Goal: Information Seeking & Learning: Learn about a topic

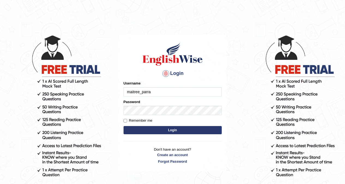
type input "maitree_parramatta"
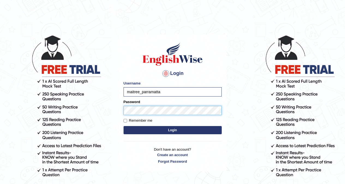
click at [124, 126] on button "Login" at bounding box center [173, 130] width 98 height 8
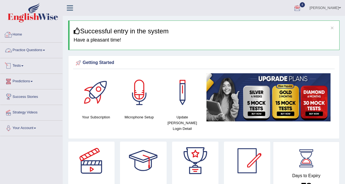
click at [37, 50] on link "Practice Questions" at bounding box center [31, 50] width 62 height 14
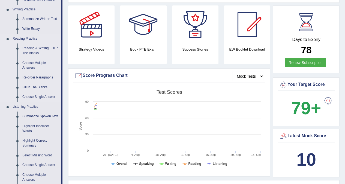
scroll to position [164, 0]
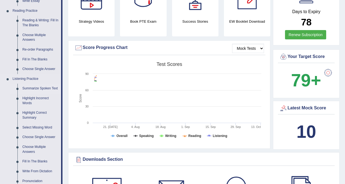
click at [41, 85] on link "Summarize Spoken Text" at bounding box center [40, 89] width 41 height 10
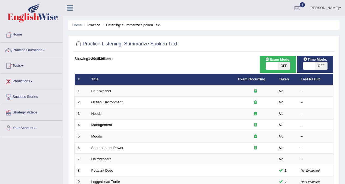
click at [286, 65] on span "OFF" at bounding box center [284, 66] width 12 height 8
checkbox input "true"
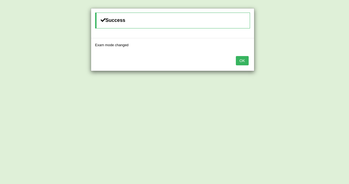
click at [242, 57] on button "OK" at bounding box center [242, 60] width 13 height 9
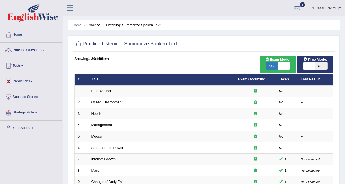
click at [100, 87] on td "Fruit Washer" at bounding box center [161, 90] width 147 height 11
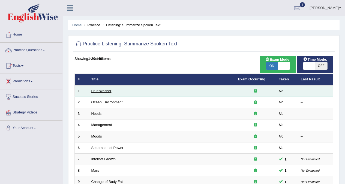
click at [106, 91] on link "Fruit Washer" at bounding box center [101, 91] width 20 height 4
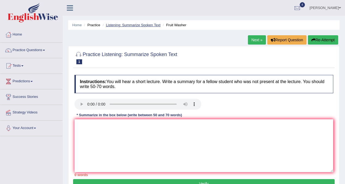
click at [159, 23] on link "Listening: Summarize Spoken Text" at bounding box center [133, 25] width 55 height 4
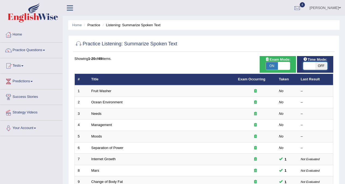
click at [315, 64] on span at bounding box center [310, 66] width 12 height 8
checkbox input "true"
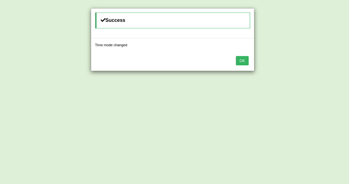
click at [237, 62] on button "OK" at bounding box center [242, 60] width 13 height 9
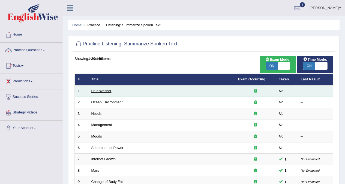
click at [103, 91] on link "Fruit Washer" at bounding box center [101, 91] width 20 height 4
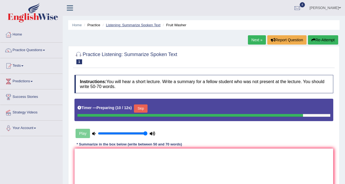
click at [114, 25] on link "Listening: Summarize Spoken Text" at bounding box center [133, 25] width 55 height 4
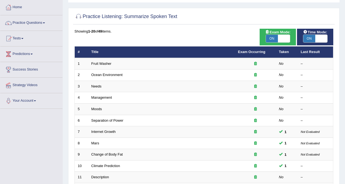
click at [314, 39] on span "ON" at bounding box center [310, 39] width 12 height 8
checkbox input "false"
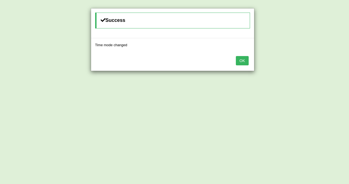
click at [248, 61] on button "OK" at bounding box center [242, 60] width 13 height 9
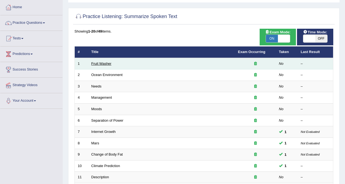
click at [108, 64] on link "Fruit Washer" at bounding box center [101, 63] width 20 height 4
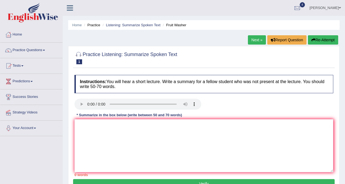
click at [253, 37] on link "Next »" at bounding box center [257, 39] width 18 height 9
click at [114, 131] on textarea at bounding box center [204, 145] width 259 height 53
type textarea "t"
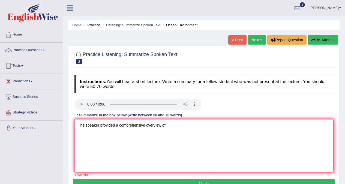
drag, startPoint x: 181, startPoint y: 126, endPoint x: 6, endPoint y: 128, distance: 175.3
click at [6, 128] on div "Toggle navigation Home Practice Questions Speaking Practice Read Aloud Repeat S…" at bounding box center [172, 142] width 345 height 284
type textarea "The speaker provided a comprehensive overview of"
click at [131, 25] on link "Listening: Summarize Spoken Text" at bounding box center [133, 25] width 55 height 4
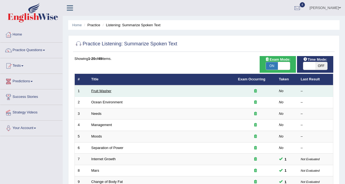
drag, startPoint x: 107, startPoint y: 91, endPoint x: 144, endPoint y: 129, distance: 53.1
click at [107, 91] on link "Fruit Washer" at bounding box center [101, 91] width 20 height 4
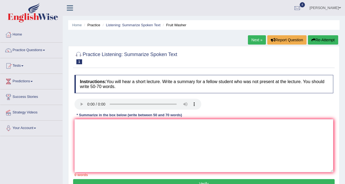
scroll to position [103, 0]
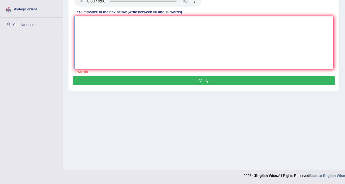
click at [129, 23] on textarea at bounding box center [204, 42] width 259 height 53
paste textarea "The speaker provided a comprehensive overview of"
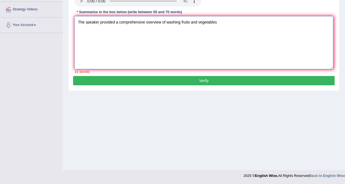
drag, startPoint x: 167, startPoint y: 23, endPoint x: 229, endPoint y: 25, distance: 62.0
click at [229, 25] on textarea "The speaker provided a comprehensive overview of washing fruits and vegetables" at bounding box center [204, 42] width 259 height 53
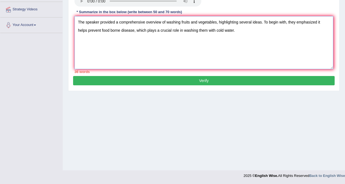
drag, startPoint x: 168, startPoint y: 23, endPoint x: 216, endPoint y: 22, distance: 48.9
click at [216, 22] on textarea "The speaker provided a comprehensive overview of washing fruits and vegetables,…" at bounding box center [204, 42] width 259 height 53
drag, startPoint x: 88, startPoint y: 29, endPoint x: 135, endPoint y: 32, distance: 46.5
click at [135, 32] on textarea "The speaker provided a comprehensive overview of washing fruits and vegetables,…" at bounding box center [204, 42] width 259 height 53
drag, startPoint x: 185, startPoint y: 29, endPoint x: 234, endPoint y: 32, distance: 48.6
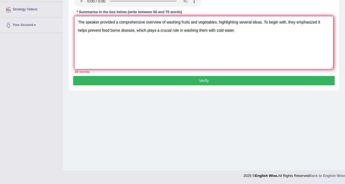
click at [234, 32] on textarea "The speaker provided a comprehensive overview of washing fruits and vegetables,…" at bounding box center [204, 42] width 259 height 53
click at [236, 31] on textarea "The speaker provided a comprehensive overview of washing fruits and vegetables,…" at bounding box center [204, 42] width 259 height 53
drag, startPoint x: 283, startPoint y: 32, endPoint x: 316, endPoint y: 31, distance: 33.3
click at [316, 31] on textarea "The speaker provided a comprehensive overview of washing fruits and vegetables,…" at bounding box center [204, 42] width 259 height 53
click at [319, 30] on textarea "The speaker provided a comprehensive overview of washing fruits and vegetables,…" at bounding box center [204, 42] width 259 height 53
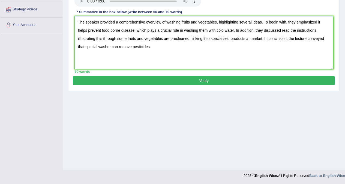
type textarea "The speaker provided a comprehensive overview of washing fruits and vegetables,…"
click at [224, 77] on button "Verify" at bounding box center [204, 80] width 262 height 9
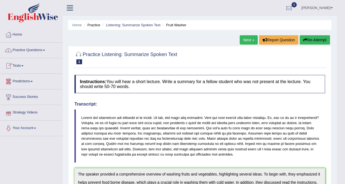
click at [17, 54] on link "Practice Questions" at bounding box center [31, 50] width 62 height 14
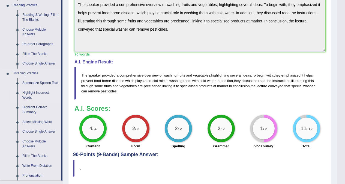
scroll to position [218, 0]
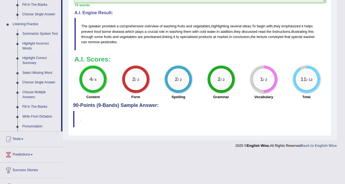
click at [38, 43] on link "Highlight Incorrect Words" at bounding box center [40, 46] width 41 height 14
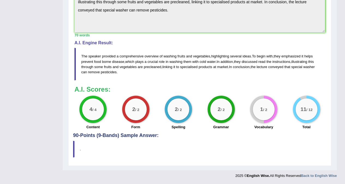
scroll to position [74, 0]
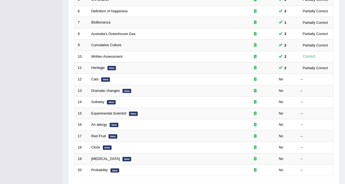
scroll to position [164, 0]
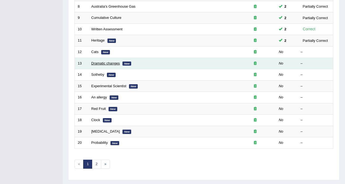
click at [107, 65] on link "Dramatic changes" at bounding box center [105, 63] width 29 height 4
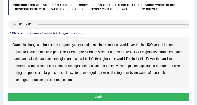
scroll to position [66, 0]
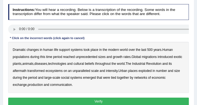
click at [21, 55] on b "populations" at bounding box center [21, 57] width 17 height 4
click at [45, 63] on b "diseases" at bounding box center [40, 64] width 13 height 4
click at [55, 71] on b "ecosystems" at bounding box center [54, 71] width 17 height 4
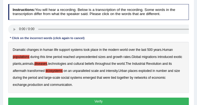
click at [135, 70] on b "places" at bounding box center [132, 71] width 9 height 4
click at [28, 84] on b "production" at bounding box center [35, 85] width 15 height 4
click at [96, 49] on b "place" at bounding box center [95, 50] width 8 height 4
click at [100, 49] on b "in" at bounding box center [100, 50] width 2 height 4
click at [104, 50] on b "the" at bounding box center [105, 50] width 5 height 4
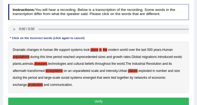
click at [117, 49] on b "modern" at bounding box center [113, 50] width 11 height 4
click at [124, 48] on b "world" at bounding box center [124, 50] width 8 height 4
click at [135, 49] on b "over" at bounding box center [132, 50] width 6 height 4
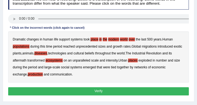
scroll to position [82, 0]
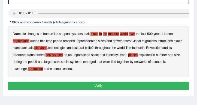
click at [100, 82] on button "Verify" at bounding box center [98, 86] width 181 height 8
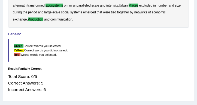
scroll to position [129, 0]
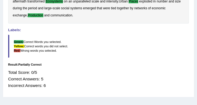
drag, startPoint x: 44, startPoint y: 77, endPoint x: 40, endPoint y: 78, distance: 4.7
click at [40, 78] on div "Total Score: 0/5 Correct Answers: 5 Incorrect Answers: 6" at bounding box center [98, 79] width 181 height 24
drag, startPoint x: 48, startPoint y: 83, endPoint x: 43, endPoint y: 83, distance: 5.2
click at [43, 83] on div "Total Score: 0/5 Correct Answers: 5 Incorrect Answers: 6" at bounding box center [98, 79] width 181 height 24
drag, startPoint x: 31, startPoint y: 72, endPoint x: 36, endPoint y: 72, distance: 5.2
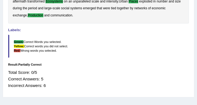
click at [36, 72] on div "Total Score: 0/5 Correct Answers: 5 Incorrect Answers: 6" at bounding box center [98, 79] width 181 height 24
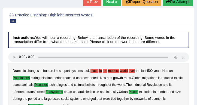
scroll to position [35, 0]
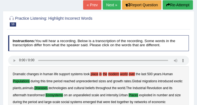
click at [107, 7] on link "Next »" at bounding box center [112, 4] width 18 height 9
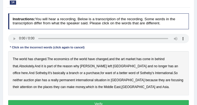
scroll to position [62, 0]
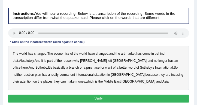
click at [87, 68] on b "purchase" at bounding box center [93, 68] width 13 height 4
click at [41, 73] on b "plan" at bounding box center [38, 75] width 6 height 4
click at [94, 73] on b "situation" at bounding box center [100, 75] width 12 height 4
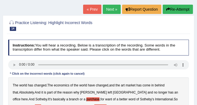
scroll to position [16, 0]
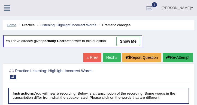
click at [12, 25] on link "Home" at bounding box center [12, 25] width 10 height 4
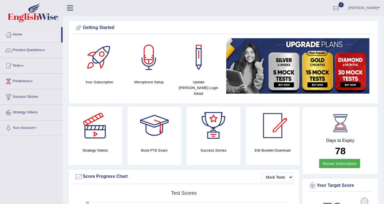
click at [40, 49] on link "Practice Questions" at bounding box center [31, 50] width 62 height 14
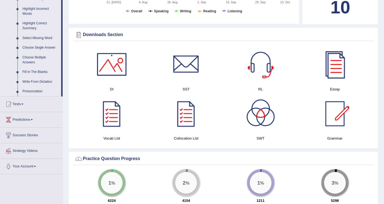
scroll to position [242, 0]
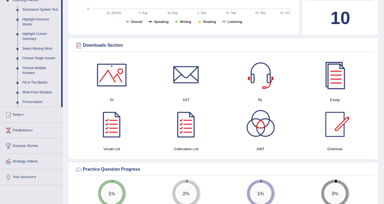
drag, startPoint x: 42, startPoint y: 91, endPoint x: 163, endPoint y: 78, distance: 121.7
click at [42, 91] on link "Write From Dictation" at bounding box center [40, 93] width 41 height 10
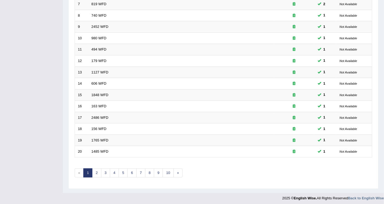
scroll to position [157, 0]
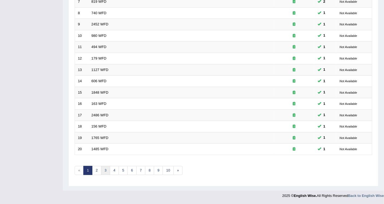
click at [103, 170] on link "3" at bounding box center [105, 170] width 9 height 9
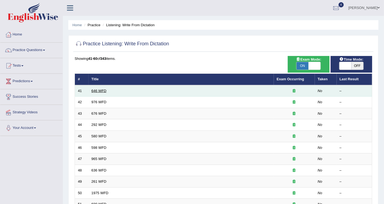
click at [100, 89] on link "646 WFD" at bounding box center [98, 91] width 15 height 4
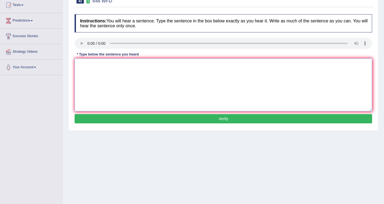
click at [153, 84] on textarea at bounding box center [223, 84] width 297 height 53
click at [95, 69] on textarea at bounding box center [223, 84] width 297 height 53
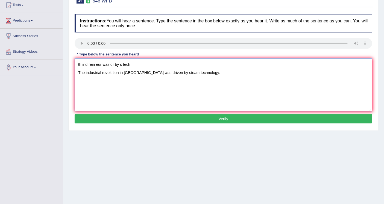
drag, startPoint x: 149, startPoint y: 66, endPoint x: 44, endPoint y: 64, distance: 104.6
click at [44, 64] on div "Toggle navigation Home Practice Questions Speaking Practice Read Aloud Repeat S…" at bounding box center [192, 81] width 384 height 284
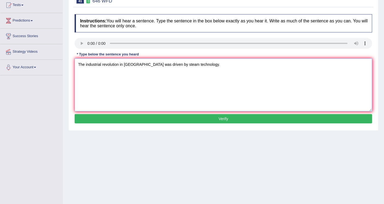
click at [102, 64] on textarea "The industrial revolution in Europe was driven by steam technology." at bounding box center [223, 84] width 297 height 53
click at [137, 65] on textarea "The industrial industriele revolution in Europe was driven by steam technology." at bounding box center [223, 84] width 297 height 53
click at [173, 64] on textarea "The industrial industriele revolution revolutions in Europe was driven by steam…" at bounding box center [223, 84] width 297 height 53
click at [177, 63] on textarea "The industrial industriele revolution revolutions in Europe yourope was driven …" at bounding box center [223, 84] width 297 height 53
click at [209, 64] on textarea "The industrial industriele revolution revolutions in Europe Yourope was driven …" at bounding box center [223, 84] width 297 height 53
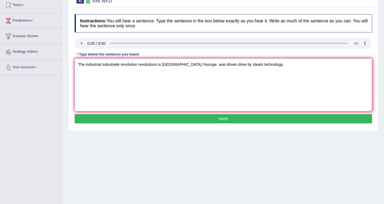
click at [237, 64] on textarea "The industrial industriele revolution revolutions in Europe Yourope was driven …" at bounding box center [223, 84] width 297 height 53
click at [236, 64] on textarea "The industrial industriele revolution revolutions in Europe Yourope was driven …" at bounding box center [223, 84] width 297 height 53
click at [296, 65] on textarea "The industrial industriele revolution revolutions in Europe Yourope was driven …" at bounding box center [223, 84] width 297 height 53
click at [78, 64] on textarea "The industrial industriele revolution revolutions in Europe Yourope was driven …" at bounding box center [223, 84] width 297 height 53
drag, startPoint x: 162, startPoint y: 64, endPoint x: 176, endPoint y: 62, distance: 13.5
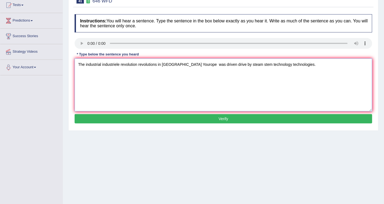
click at [176, 62] on textarea "The industrial industriele revolution revolutions in Europe Yourope was driven …" at bounding box center [223, 84] width 297 height 53
click at [86, 63] on textarea "The industrial industriele revolution revolutions in Europe Yourope was driven …" at bounding box center [223, 84] width 297 height 53
click at [121, 64] on textarea "The Industrial industriele revolution revolutions in Europe Yourope was driven …" at bounding box center [223, 84] width 297 height 53
click at [291, 60] on textarea "The Industrial industriele Revolution revolutions in Europe Yourope was driven …" at bounding box center [223, 84] width 297 height 53
type textarea "The Industrial industriele Revolution revolutions in Europe Yourope was driven …"
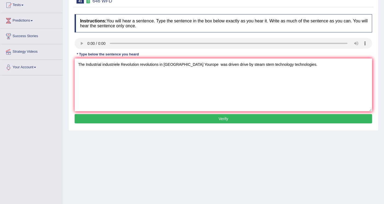
click at [219, 117] on button "Verify" at bounding box center [223, 118] width 297 height 9
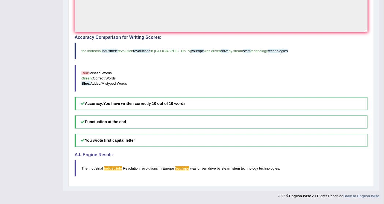
scroll to position [150, 0]
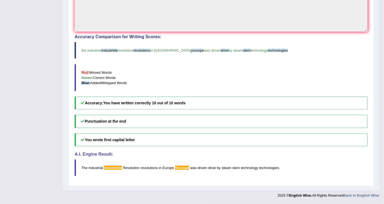
drag, startPoint x: 200, startPoint y: 106, endPoint x: 129, endPoint y: 100, distance: 71.2
click at [129, 100] on h5 "Accuracy: You have written correctly 10 out of 10 words" at bounding box center [221, 103] width 293 height 13
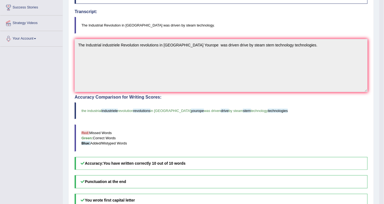
scroll to position [89, 0]
drag, startPoint x: 78, startPoint y: 27, endPoint x: 105, endPoint y: 28, distance: 27.3
click at [105, 28] on blockquote "The Industrial Revolution in Europe was driven by steam technology." at bounding box center [221, 25] width 293 height 17
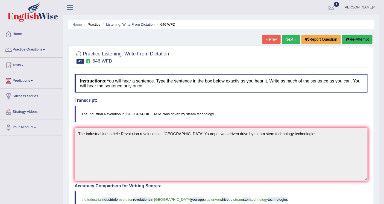
scroll to position [0, 0]
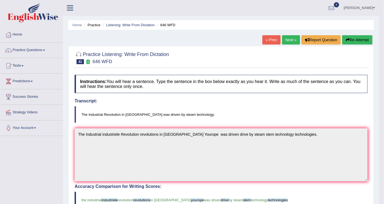
click at [292, 40] on link "Next »" at bounding box center [291, 39] width 18 height 9
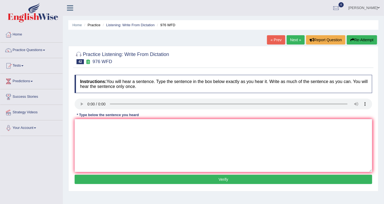
click at [84, 119] on div "Instructions: You will hear a sentence. Type the sentence in the box below exac…" at bounding box center [223, 130] width 300 height 116
click at [85, 121] on textarea at bounding box center [223, 145] width 297 height 53
type textarea "The study of economy is a tricky subject to research."
click at [203, 180] on button "Verify" at bounding box center [223, 179] width 297 height 9
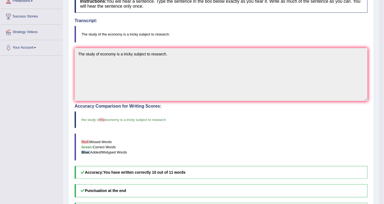
scroll to position [121, 0]
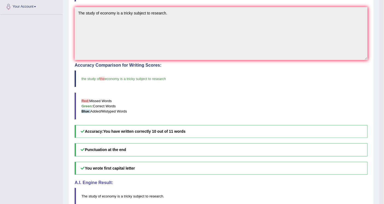
drag, startPoint x: 155, startPoint y: 132, endPoint x: 215, endPoint y: 133, distance: 60.1
click at [215, 133] on h5 "Accuracy: You have written correctly 10 out of 11 words" at bounding box center [221, 131] width 293 height 13
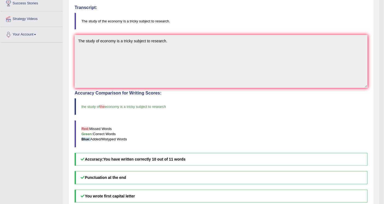
scroll to position [0, 0]
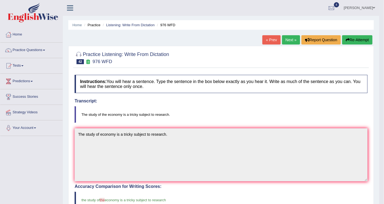
drag, startPoint x: 107, startPoint y: 114, endPoint x: 103, endPoint y: 114, distance: 3.8
click at [103, 114] on blockquote "The study of the economy is a tricky subject to research." at bounding box center [221, 114] width 293 height 17
click at [293, 40] on link "Next »" at bounding box center [291, 39] width 18 height 9
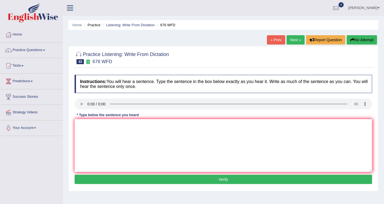
click at [290, 40] on link "Next »" at bounding box center [295, 39] width 18 height 9
click at [37, 53] on link "Practice Questions" at bounding box center [31, 50] width 62 height 14
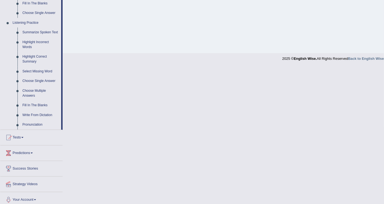
scroll to position [224, 0]
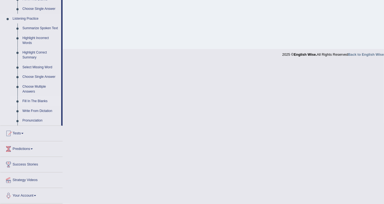
click at [38, 99] on link "Fill In The Blanks" at bounding box center [40, 101] width 41 height 10
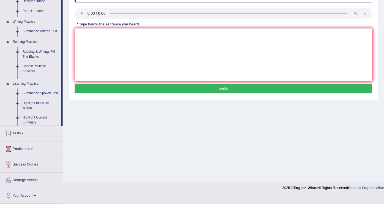
scroll to position [82, 0]
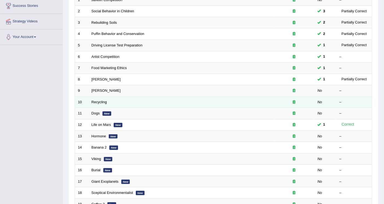
scroll to position [152, 0]
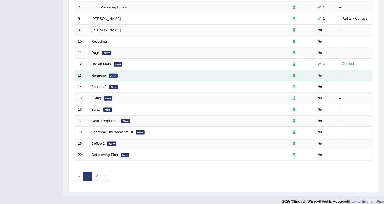
click at [100, 77] on link "Hormone" at bounding box center [98, 75] width 14 height 4
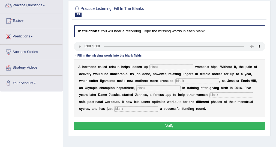
scroll to position [52, 0]
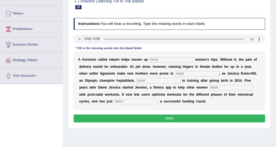
click at [158, 60] on input "text" at bounding box center [172, 59] width 44 height 5
drag, startPoint x: 136, startPoint y: 74, endPoint x: 141, endPoint y: 74, distance: 5.2
click at [141, 74] on div "A h o r m o n e c a l l e d r e l a x i n h e l p s l o o s e n u p w o m e n ’…" at bounding box center [170, 81] width 192 height 58
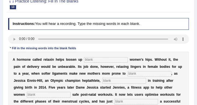
scroll to position [83, 0]
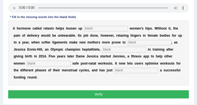
click at [93, 29] on input "text" at bounding box center [106, 28] width 44 height 5
type input "pregnant"
click at [144, 43] on input "text" at bounding box center [150, 42] width 44 height 5
type input "injury"
click at [111, 51] on input "text" at bounding box center [124, 49] width 44 height 5
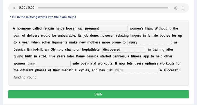
type input "discovered"
click at [42, 65] on input "text" at bounding box center [49, 63] width 44 height 5
type input "perform"
click at [121, 69] on input "text" at bounding box center [136, 70] width 44 height 5
type input "concluded"
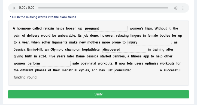
click at [112, 93] on button "Verify" at bounding box center [98, 94] width 181 height 8
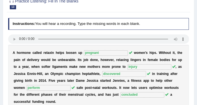
scroll to position [21, 0]
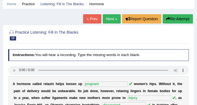
click at [112, 18] on link "Next »" at bounding box center [112, 18] width 18 height 9
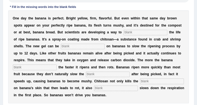
scroll to position [109, 0]
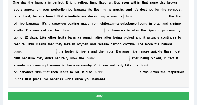
click at [136, 18] on input "text" at bounding box center [146, 16] width 44 height 5
type input "extend"
click at [73, 32] on input "text" at bounding box center [83, 30] width 44 height 5
type input "sprayed"
click at [51, 51] on input "text" at bounding box center [35, 51] width 44 height 5
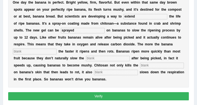
click at [141, 16] on input "extend" at bounding box center [146, 16] width 44 height 5
click at [92, 32] on input "sprayed" at bounding box center [83, 30] width 44 height 5
click at [40, 51] on input "text" at bounding box center [35, 51] width 44 height 5
type input "breath"
click at [105, 58] on input "text" at bounding box center [108, 58] width 44 height 5
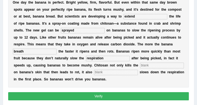
type input "respiration"
click at [140, 68] on input "text" at bounding box center [162, 65] width 44 height 5
type input "bacteria"
click at [94, 75] on input "text" at bounding box center [116, 72] width 44 height 5
type input "significantly"
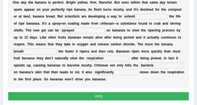
click at [122, 100] on button "Verify" at bounding box center [98, 96] width 181 height 8
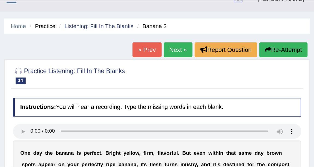
scroll to position [0, 0]
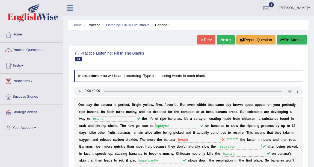
drag, startPoint x: 199, startPoint y: 0, endPoint x: 38, endPoint y: 52, distance: 169.6
click at [38, 52] on link "Practice Questions" at bounding box center [31, 50] width 62 height 14
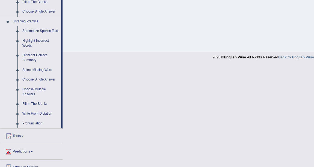
scroll to position [223, 0]
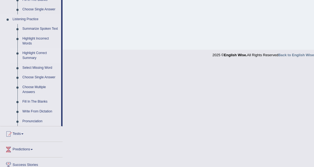
click at [41, 54] on link "Highlight Correct Summary" at bounding box center [40, 55] width 41 height 14
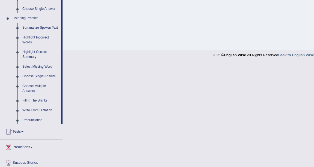
scroll to position [120, 0]
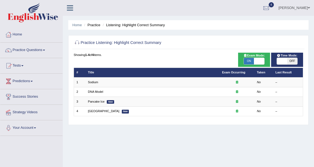
click at [297, 58] on span "OFF" at bounding box center [292, 61] width 10 height 7
checkbox input "true"
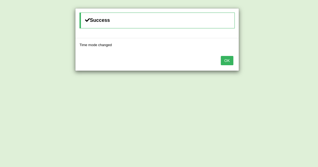
click at [232, 58] on button "OK" at bounding box center [227, 60] width 13 height 9
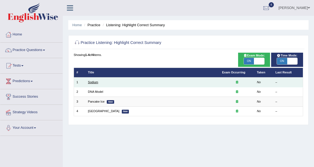
click at [96, 82] on link "Sodium" at bounding box center [93, 82] width 10 height 3
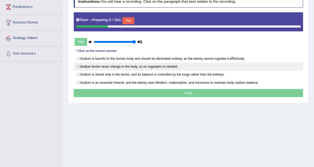
scroll to position [49, 0]
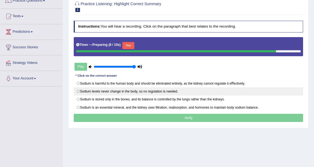
click at [172, 90] on label "Sodium levels never change in the body, so no regulation is needed." at bounding box center [189, 91] width 230 height 8
radio input "true"
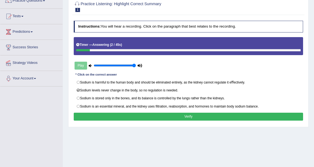
click at [197, 114] on button "Verify" at bounding box center [189, 117] width 230 height 8
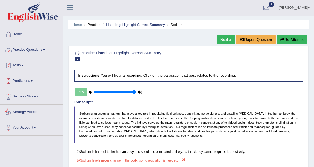
scroll to position [0, 0]
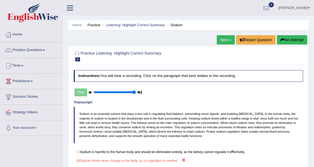
click at [41, 49] on link "Practice Questions" at bounding box center [31, 50] width 62 height 14
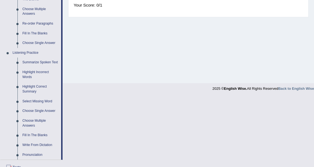
scroll to position [198, 0]
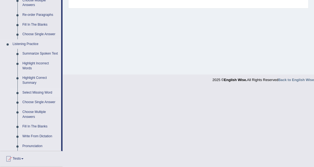
click at [49, 93] on link "Select Missing Word" at bounding box center [40, 93] width 41 height 10
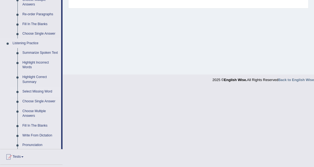
scroll to position [120, 0]
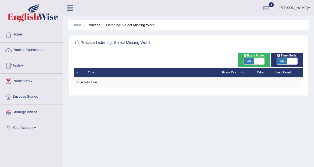
click at [248, 63] on span "ON" at bounding box center [249, 61] width 10 height 7
checkbox input "false"
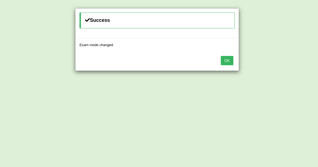
click at [235, 58] on div "OK" at bounding box center [156, 61] width 163 height 19
click at [227, 60] on button "OK" at bounding box center [227, 60] width 13 height 9
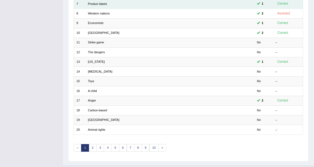
scroll to position [148, 0]
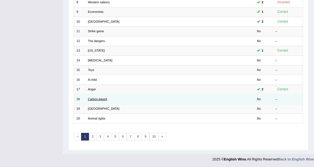
click at [105, 98] on link "Carbon-based" at bounding box center [97, 98] width 19 height 3
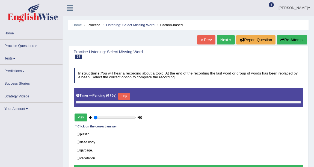
type input "1"
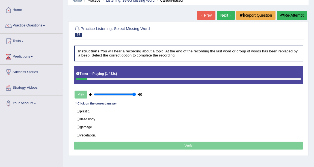
scroll to position [49, 0]
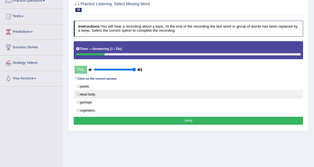
click at [99, 95] on label "dead body." at bounding box center [189, 94] width 230 height 8
radio input "true"
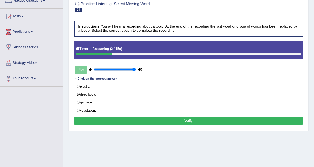
click at [198, 120] on button "Verify" at bounding box center [189, 121] width 230 height 8
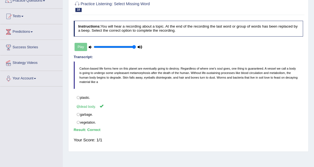
scroll to position [0, 0]
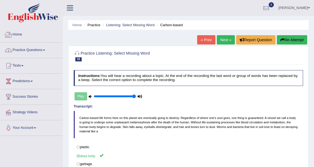
click at [41, 51] on link "Practice Questions" at bounding box center [31, 50] width 62 height 14
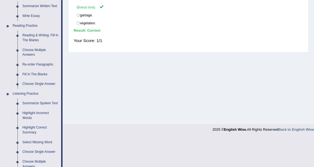
scroll to position [198, 0]
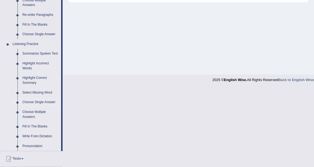
click at [39, 102] on link "Choose Single Answer" at bounding box center [40, 102] width 41 height 10
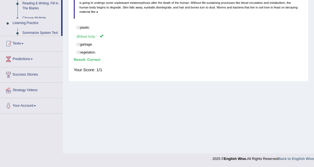
scroll to position [120, 0]
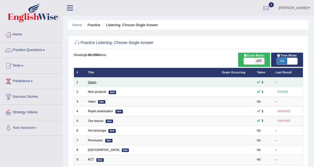
click at [91, 81] on link "Green" at bounding box center [92, 82] width 8 height 3
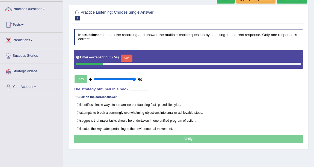
scroll to position [49, 0]
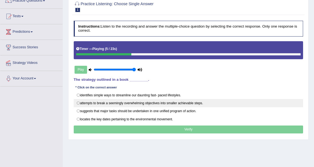
click at [158, 106] on label "attempts to break a seemingly overwhelming objectives into smaller achievable s…" at bounding box center [189, 103] width 230 height 8
radio input "true"
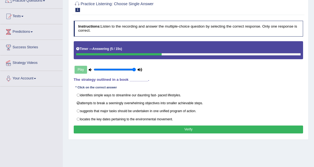
click at [212, 126] on button "Verify" at bounding box center [189, 130] width 230 height 8
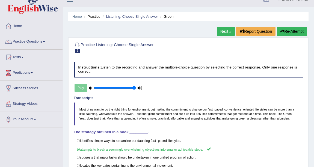
scroll to position [0, 0]
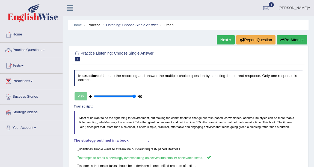
click at [124, 22] on ul "Home Practice Listening: Choose Single Answer Green" at bounding box center [188, 25] width 240 height 10
click at [127, 24] on link "Listening: Choose Single Answer" at bounding box center [132, 25] width 52 height 4
